Goal: Task Accomplishment & Management: Complete application form

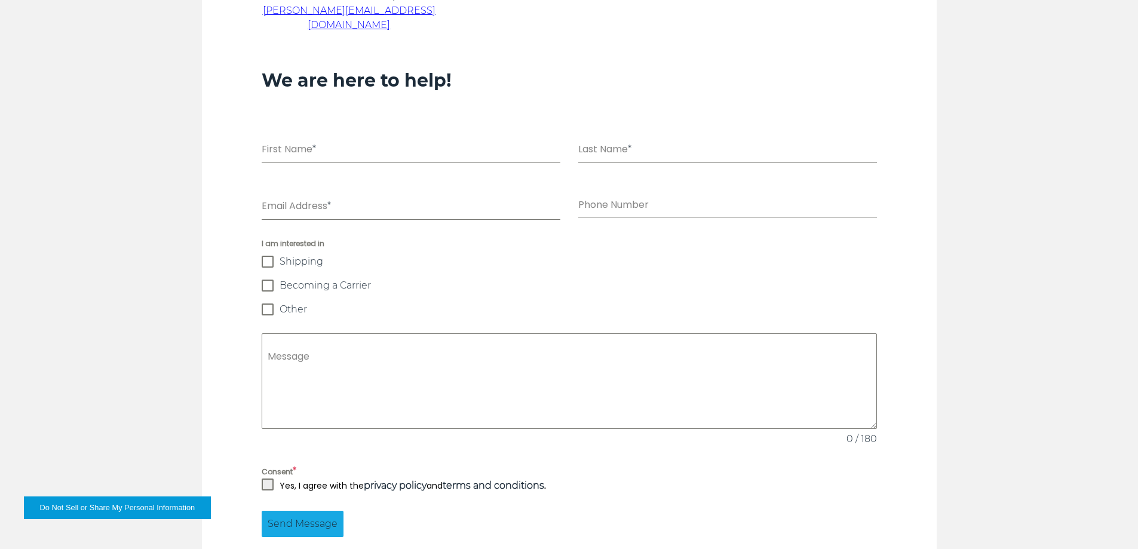
scroll to position [840, 0]
click at [292, 138] on input "First Name *" at bounding box center [411, 150] width 299 height 24
type input "********"
type input "******"
type input "**********"
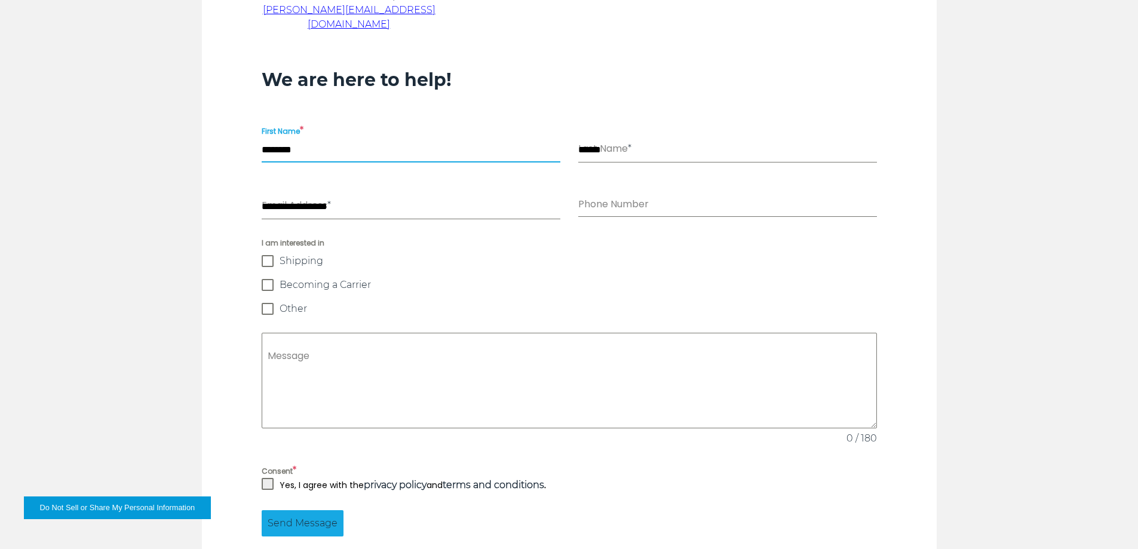
type input "**********"
click at [263, 279] on span at bounding box center [268, 285] width 12 height 12
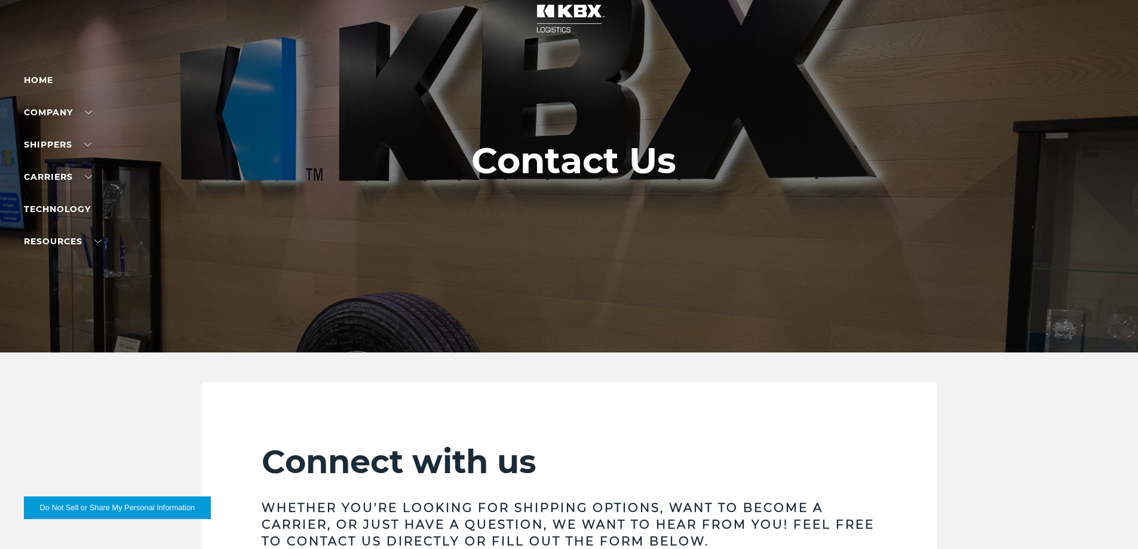
scroll to position [0, 0]
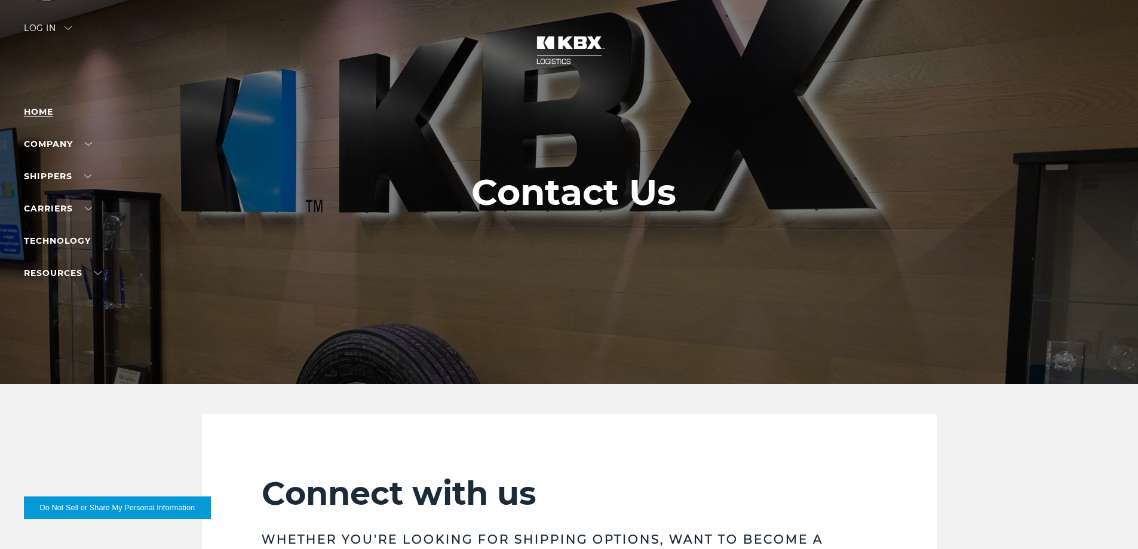
click at [45, 110] on link "Home" at bounding box center [38, 111] width 29 height 11
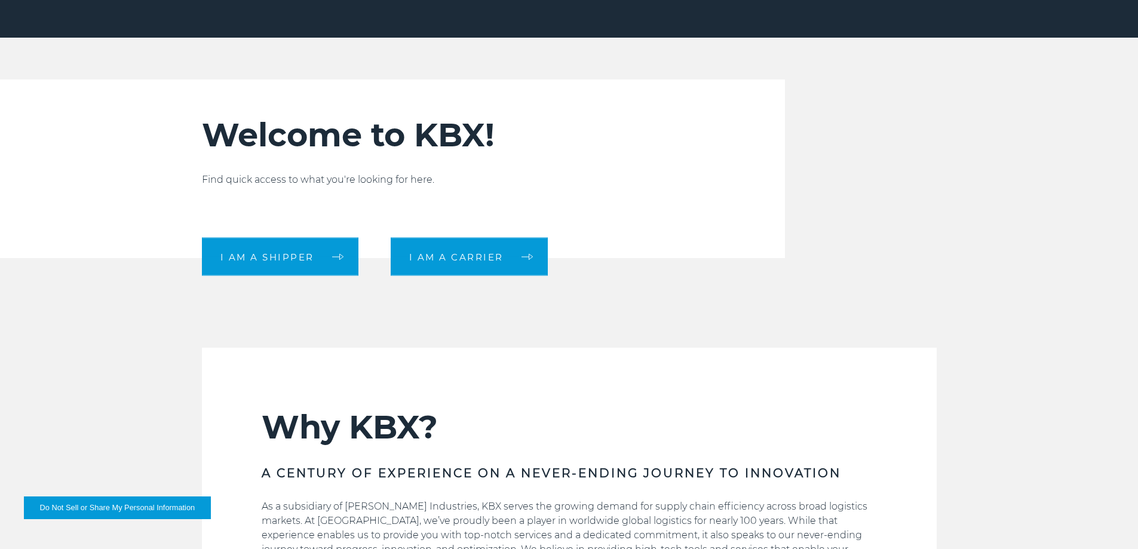
scroll to position [418, 0]
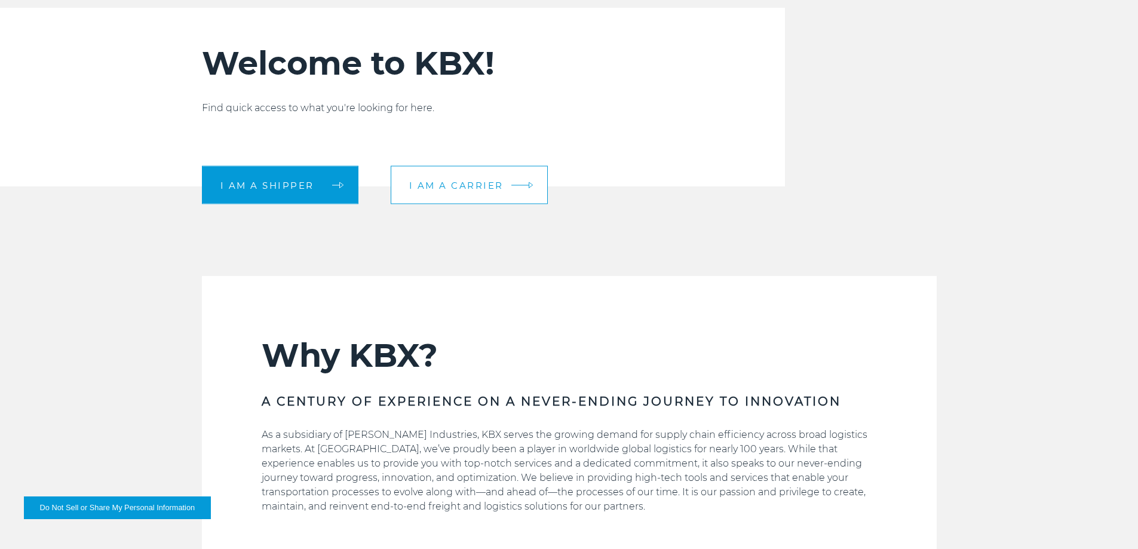
click at [524, 183] on link "I am a carrier" at bounding box center [469, 185] width 157 height 38
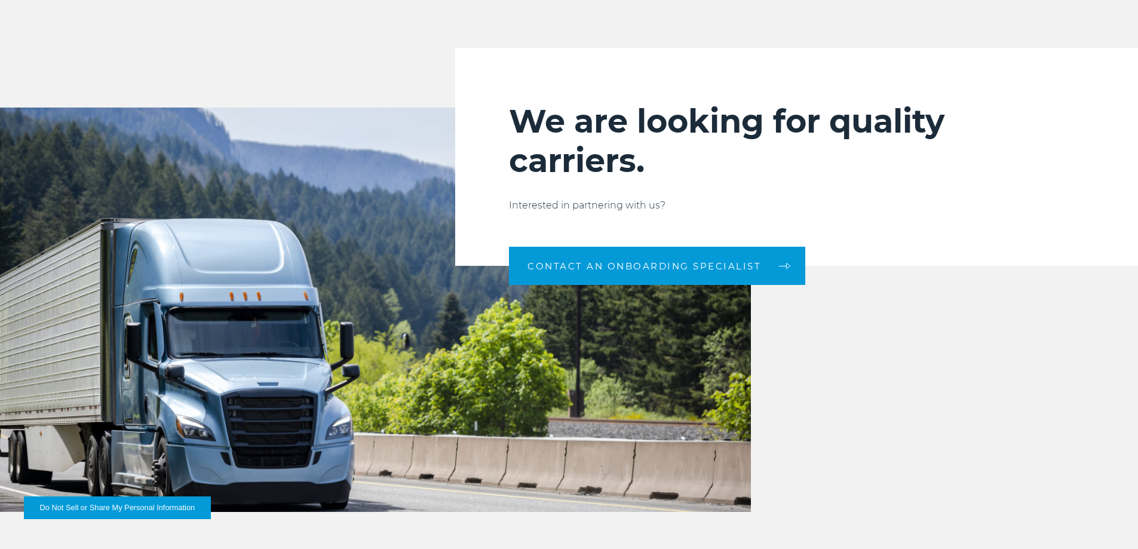
scroll to position [1254, 0]
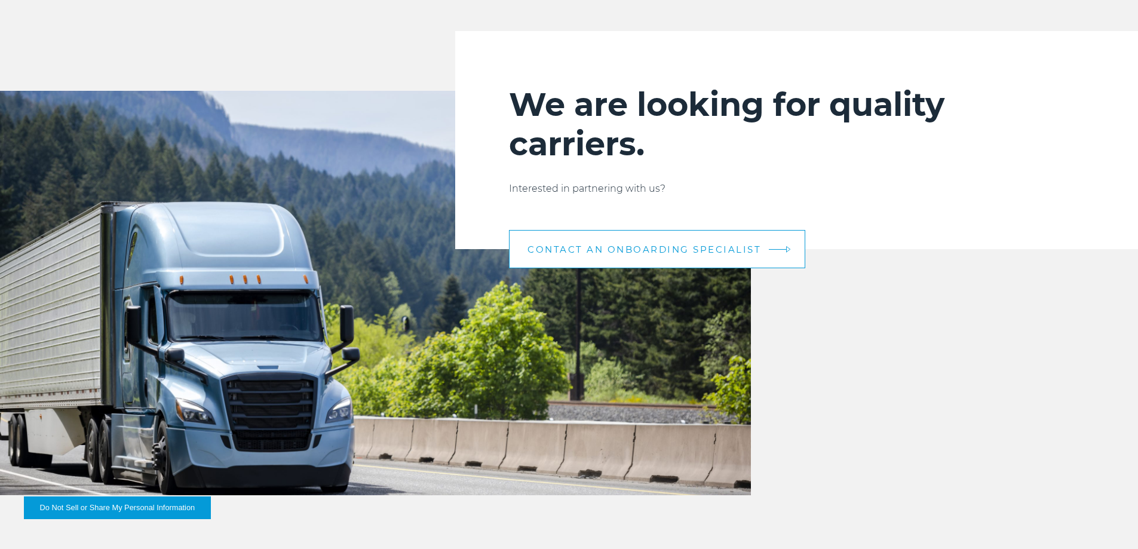
click at [655, 250] on span "CONTACT AN ONBOARDING SPECIALIST" at bounding box center [644, 249] width 234 height 9
click at [793, 256] on link "CONTACT AN ONBOARDING SPECIALIST" at bounding box center [657, 249] width 296 height 38
click at [775, 249] on em at bounding box center [778, 249] width 18 height 1
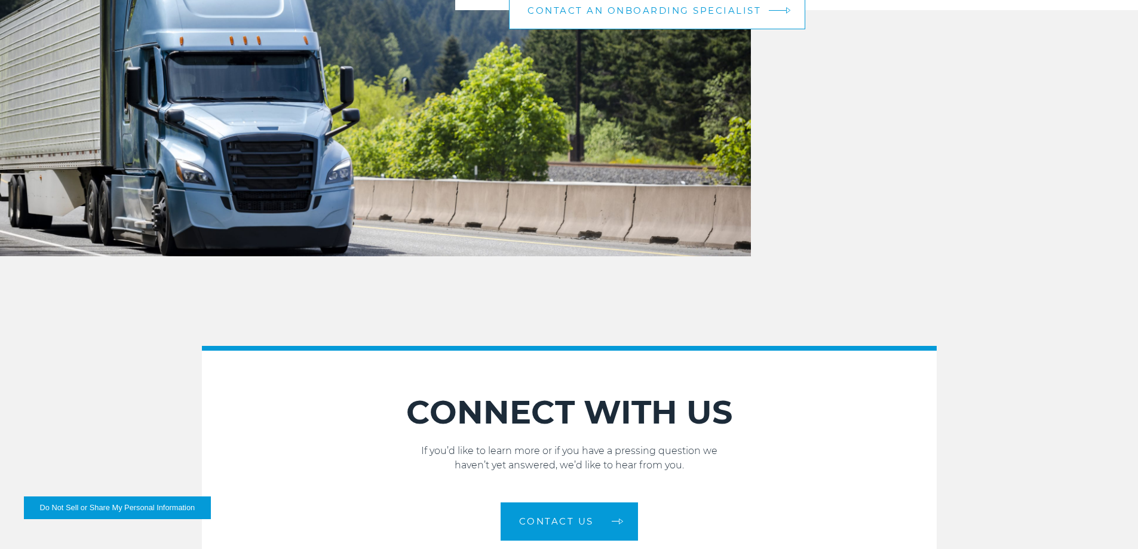
scroll to position [1314, 0]
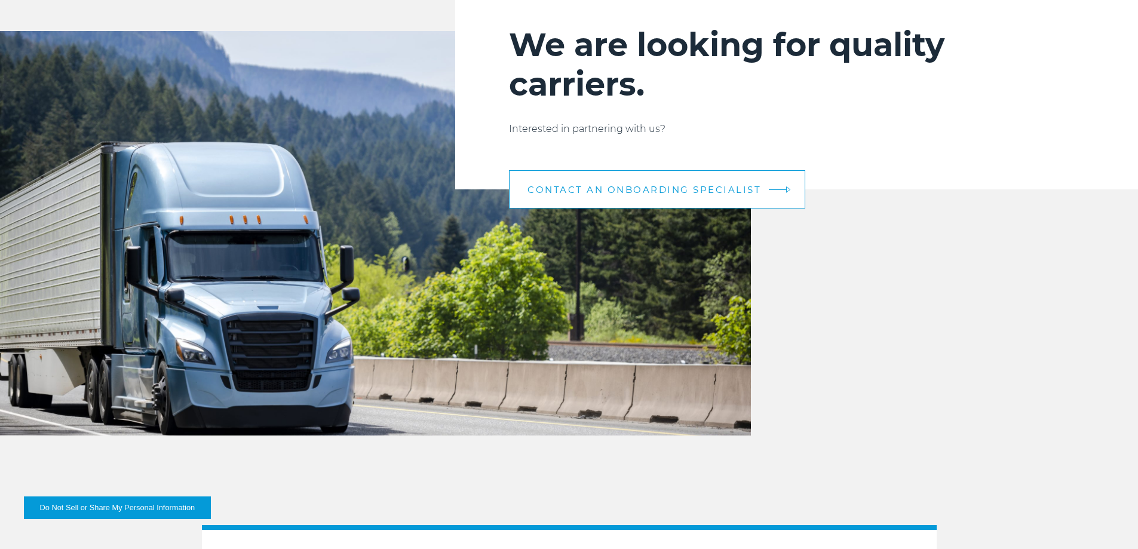
click at [778, 186] on link "CONTACT AN ONBOARDING SPECIALIST" at bounding box center [657, 189] width 296 height 38
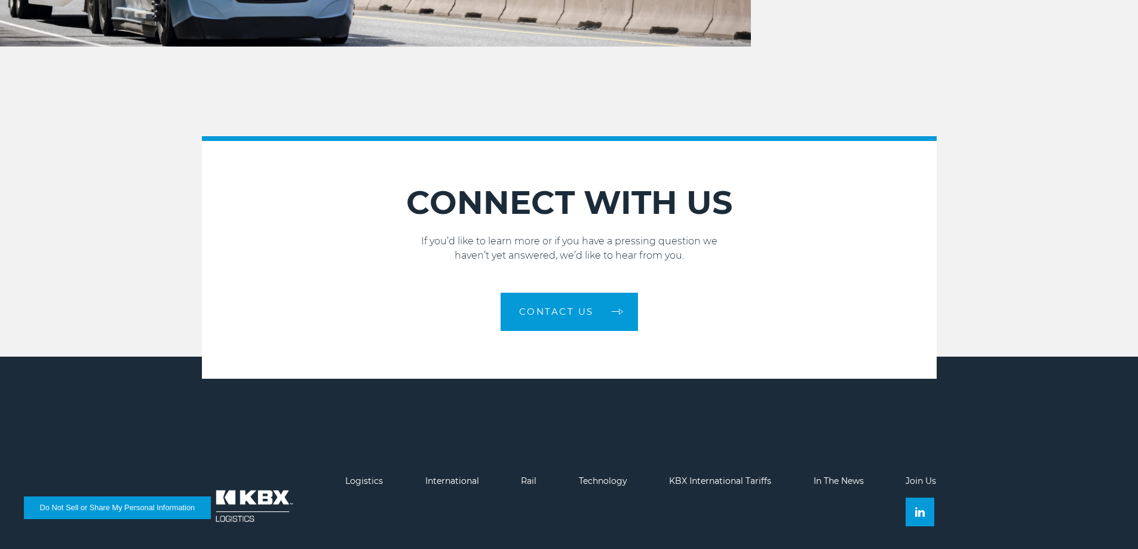
scroll to position [1732, 0]
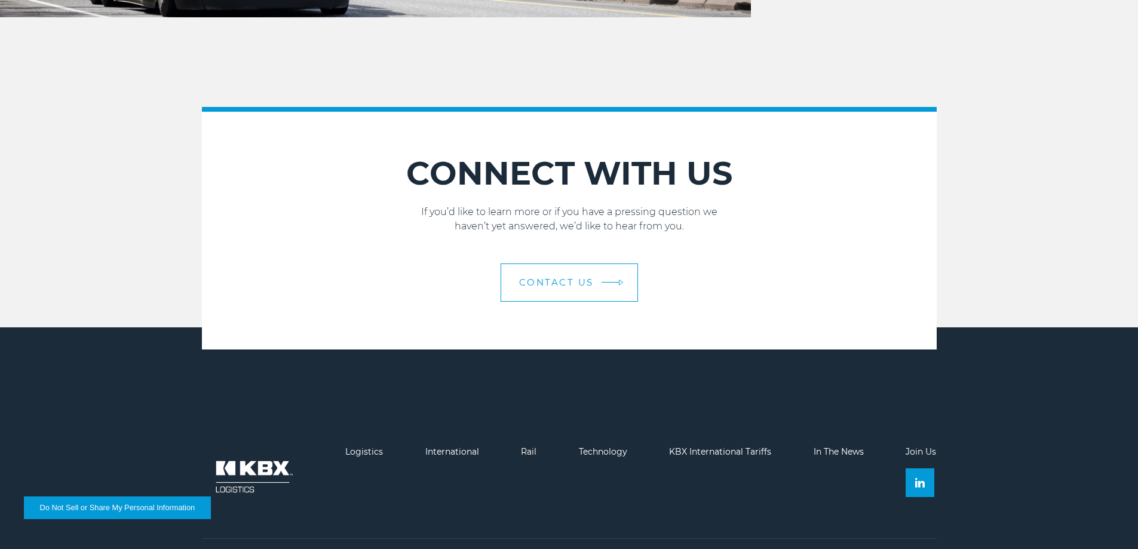
click at [611, 283] on link "Contact Us" at bounding box center [568, 282] width 137 height 38
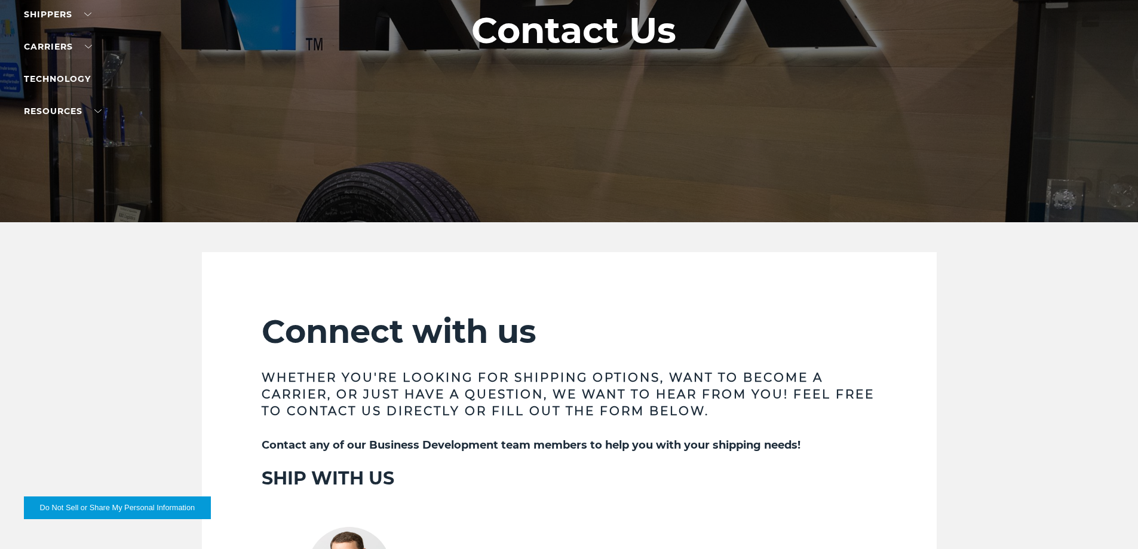
scroll to position [119, 0]
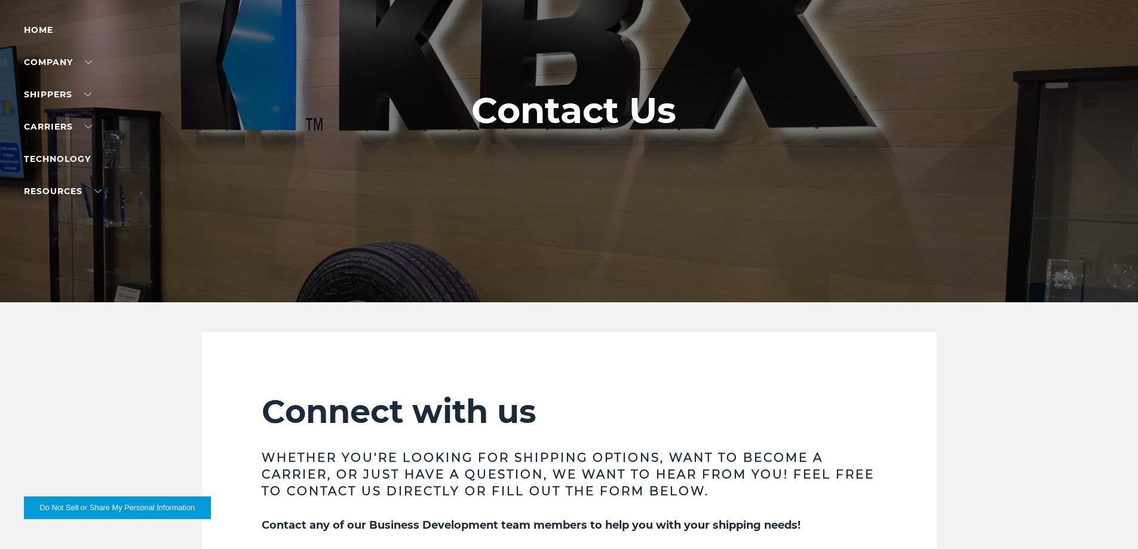
scroll to position [60, 0]
